Goal: Participate in discussion: Engage in conversation with other users on a specific topic

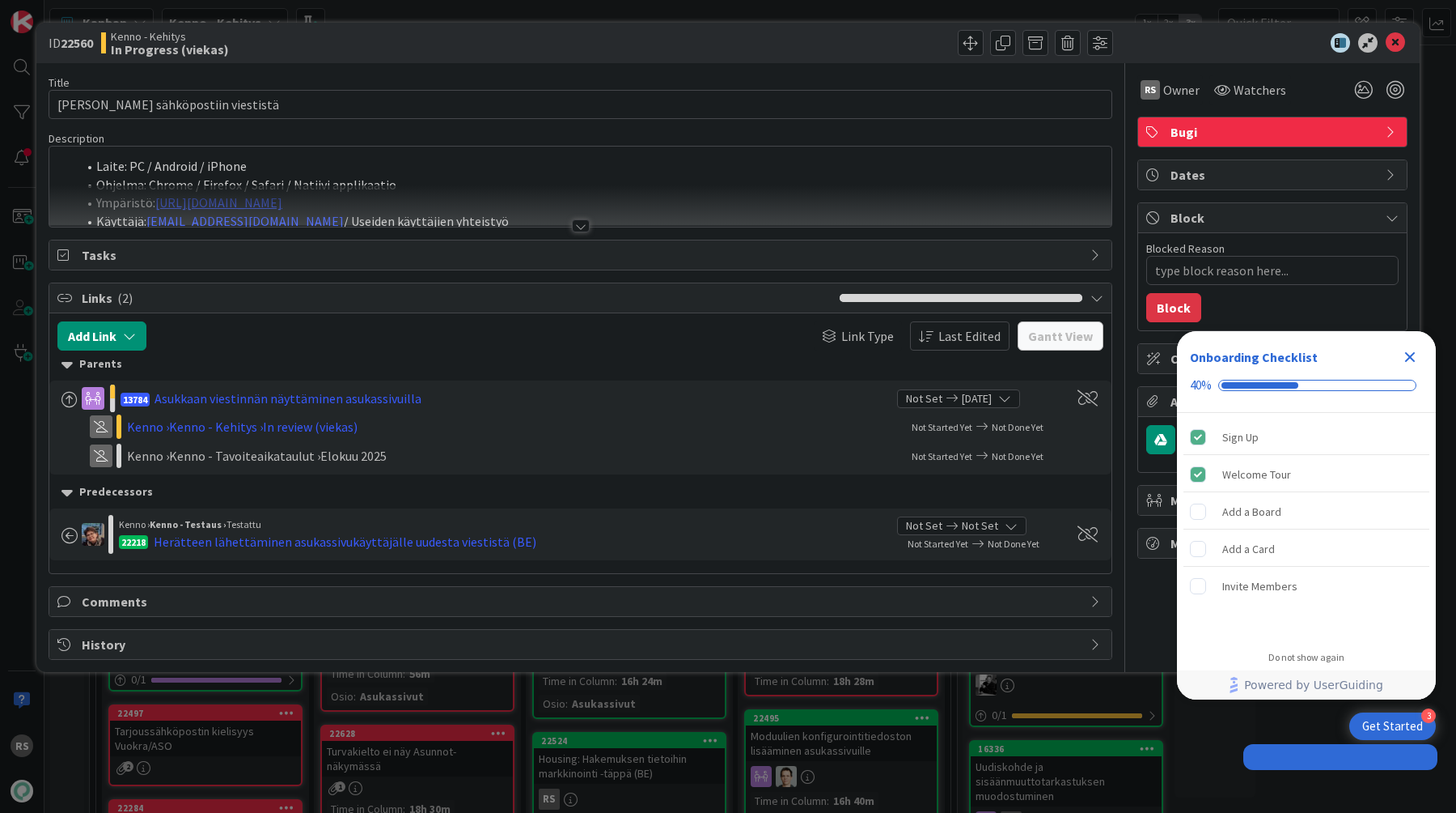
type textarea "x"
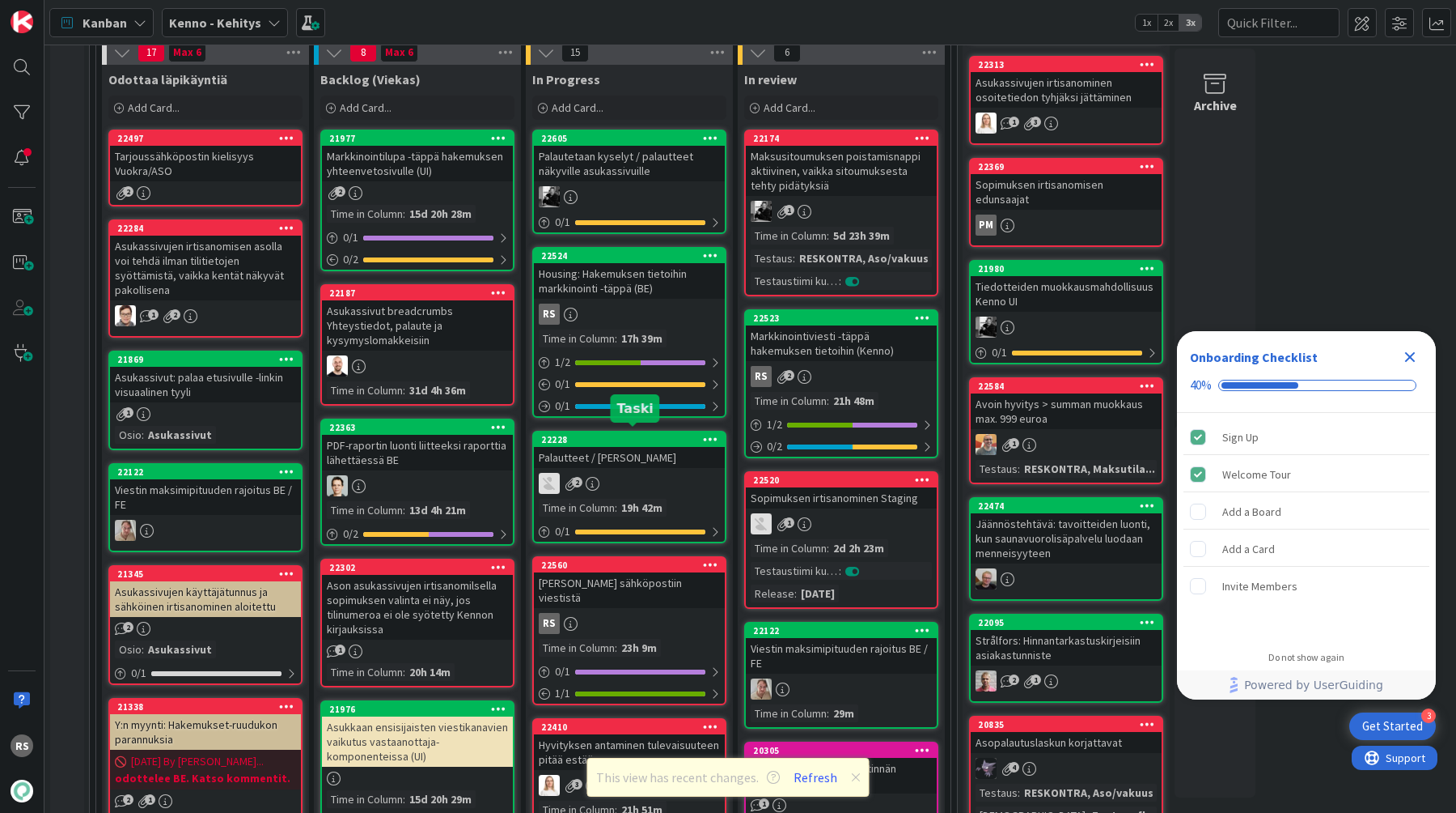
scroll to position [496, 0]
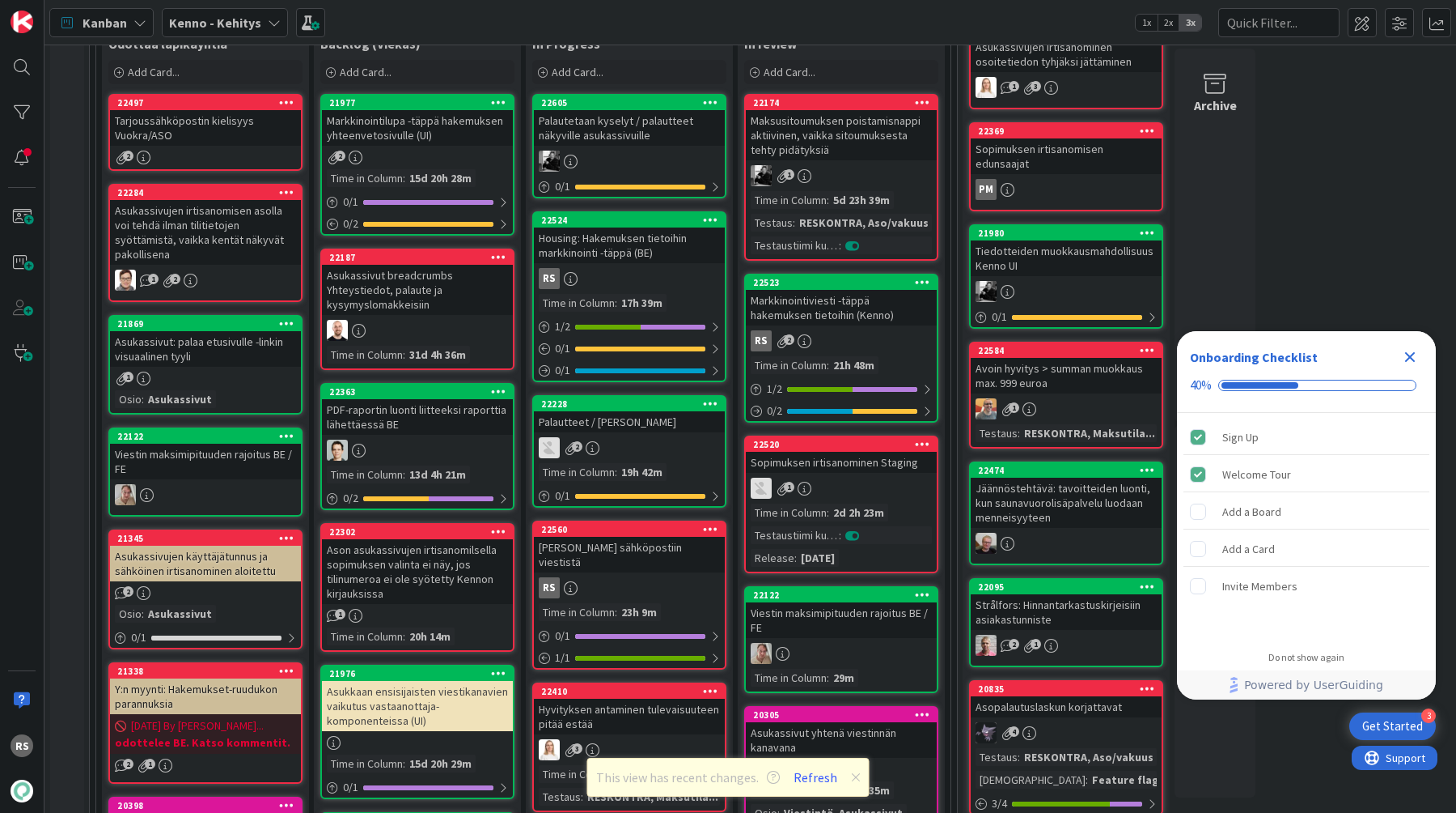
click at [649, 548] on div "[PERSON_NAME] sähköpostiin viestistä" at bounding box center [630, 555] width 191 height 36
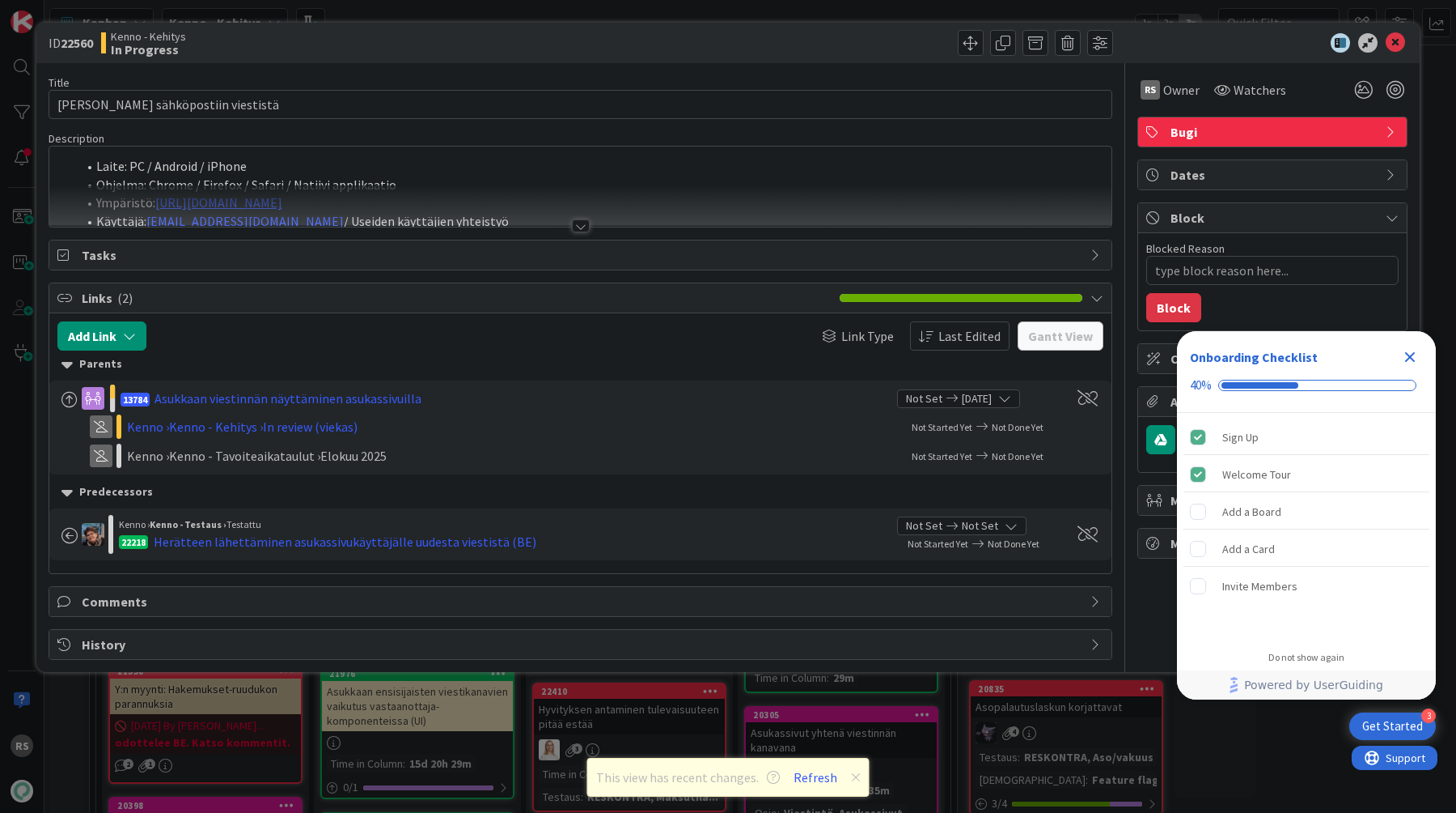
type textarea "x"
click at [575, 217] on div at bounding box center [580, 206] width 1063 height 41
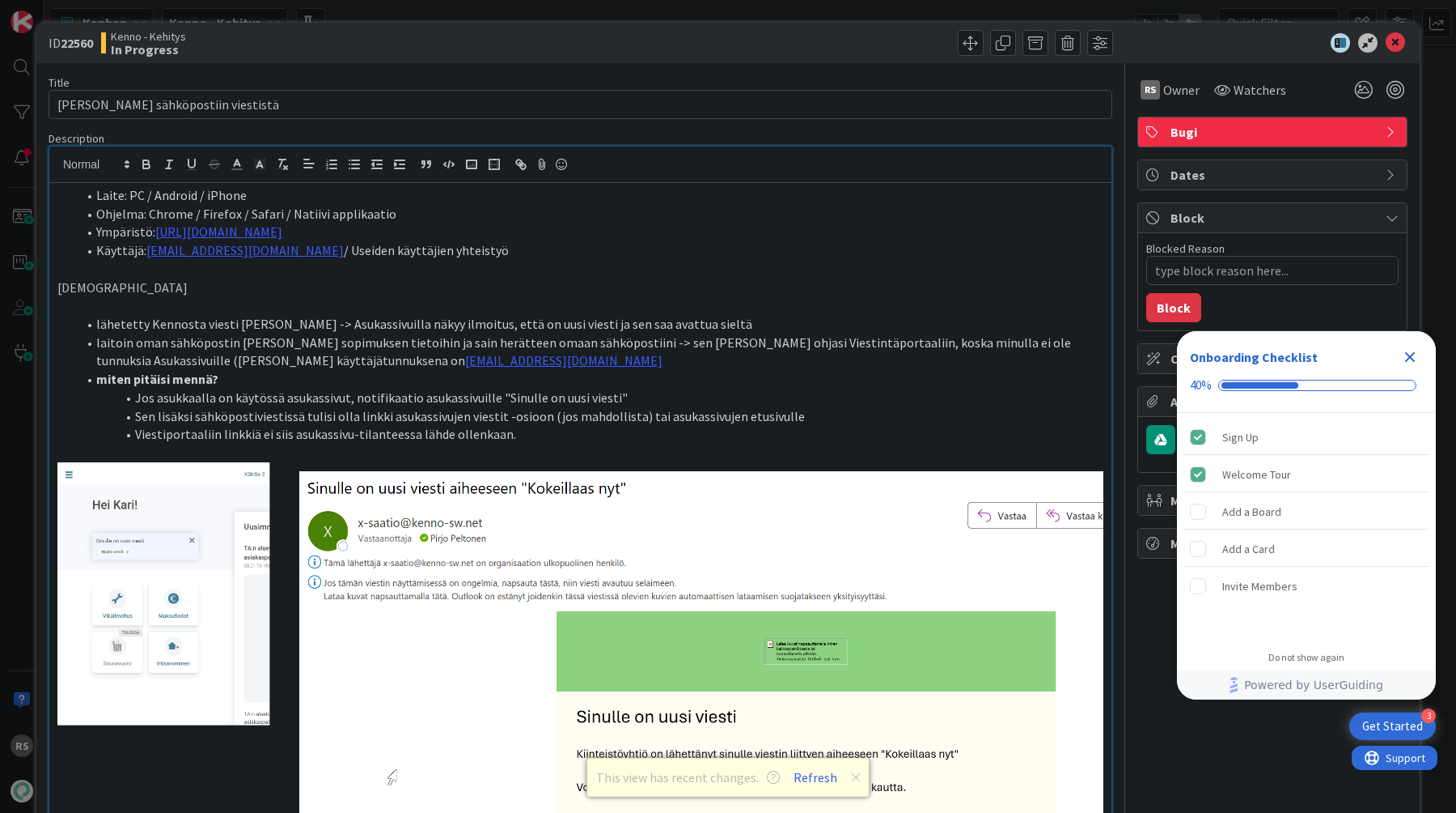
click at [96, 194] on span at bounding box center [96, 195] width 0 height 19
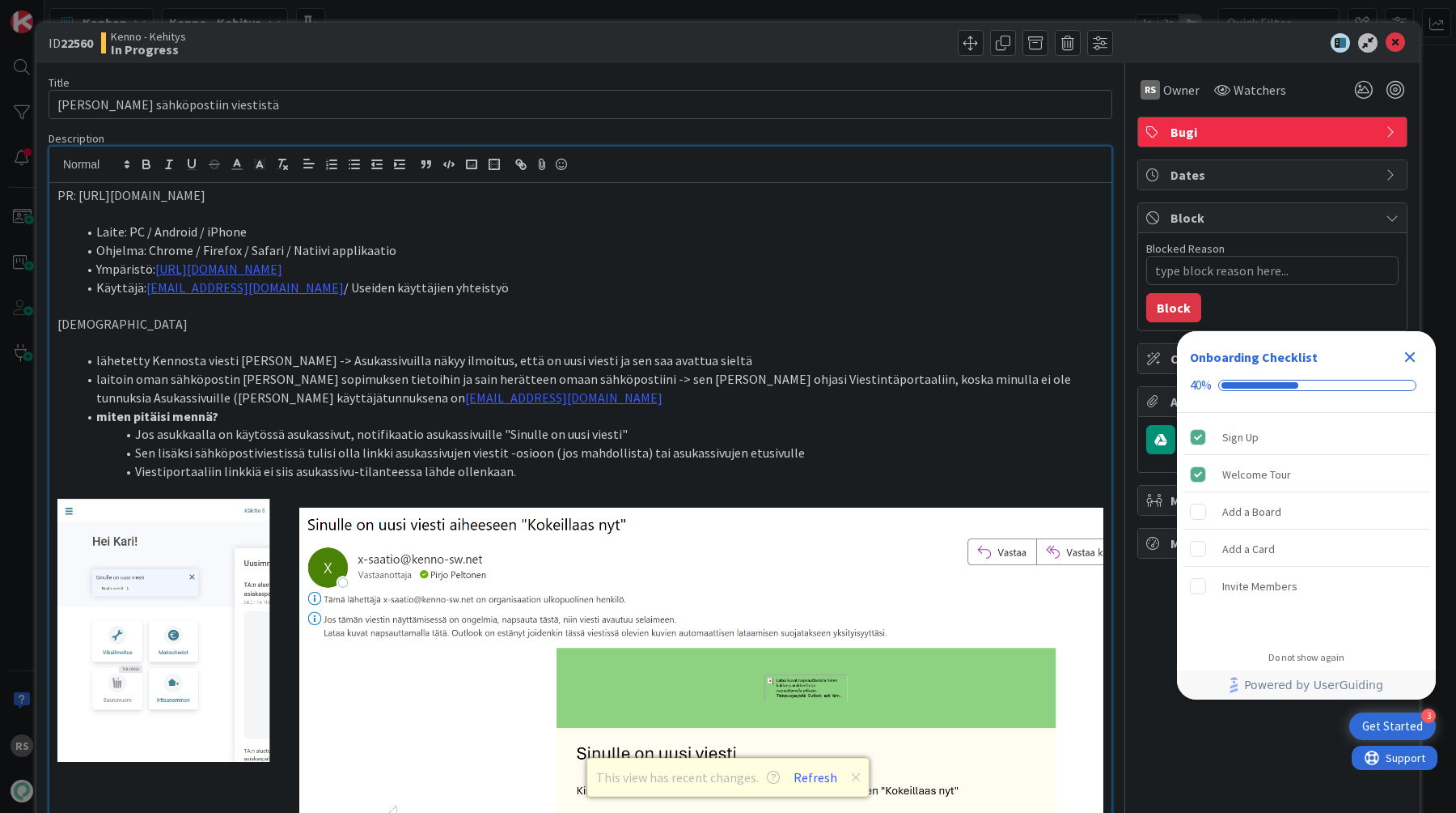
click at [583, 241] on li "Ohjelma: Chrome / Firefox / Safari / Natiivi applikaatio" at bounding box center [590, 250] width 1027 height 19
type textarea "x"
click at [1399, 45] on icon at bounding box center [1395, 43] width 19 height 19
